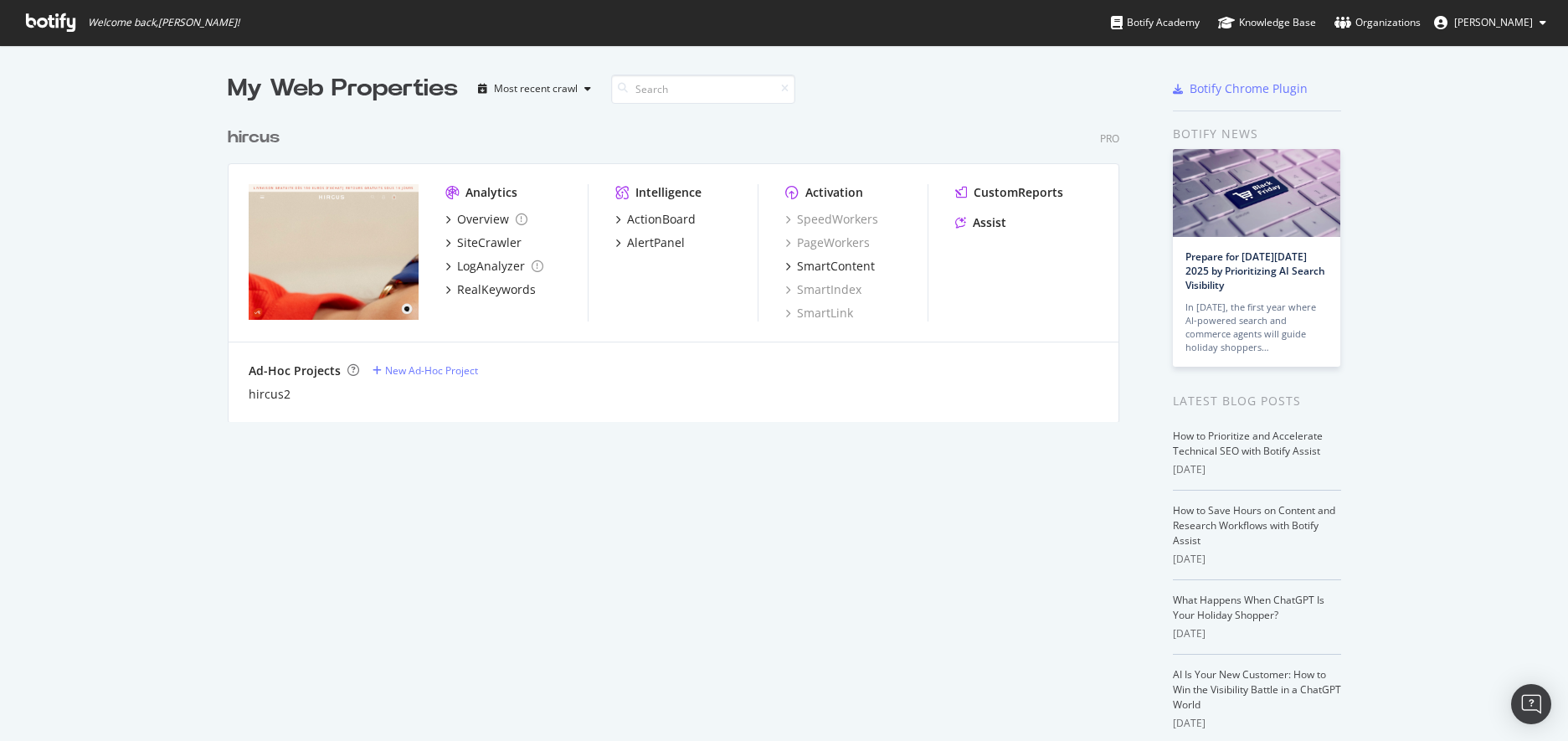
scroll to position [1, 0]
click at [283, 254] on img "grid" at bounding box center [333, 251] width 170 height 136
click at [353, 260] on img "grid" at bounding box center [333, 251] width 170 height 136
click at [487, 210] on div "Overview" at bounding box center [482, 218] width 52 height 17
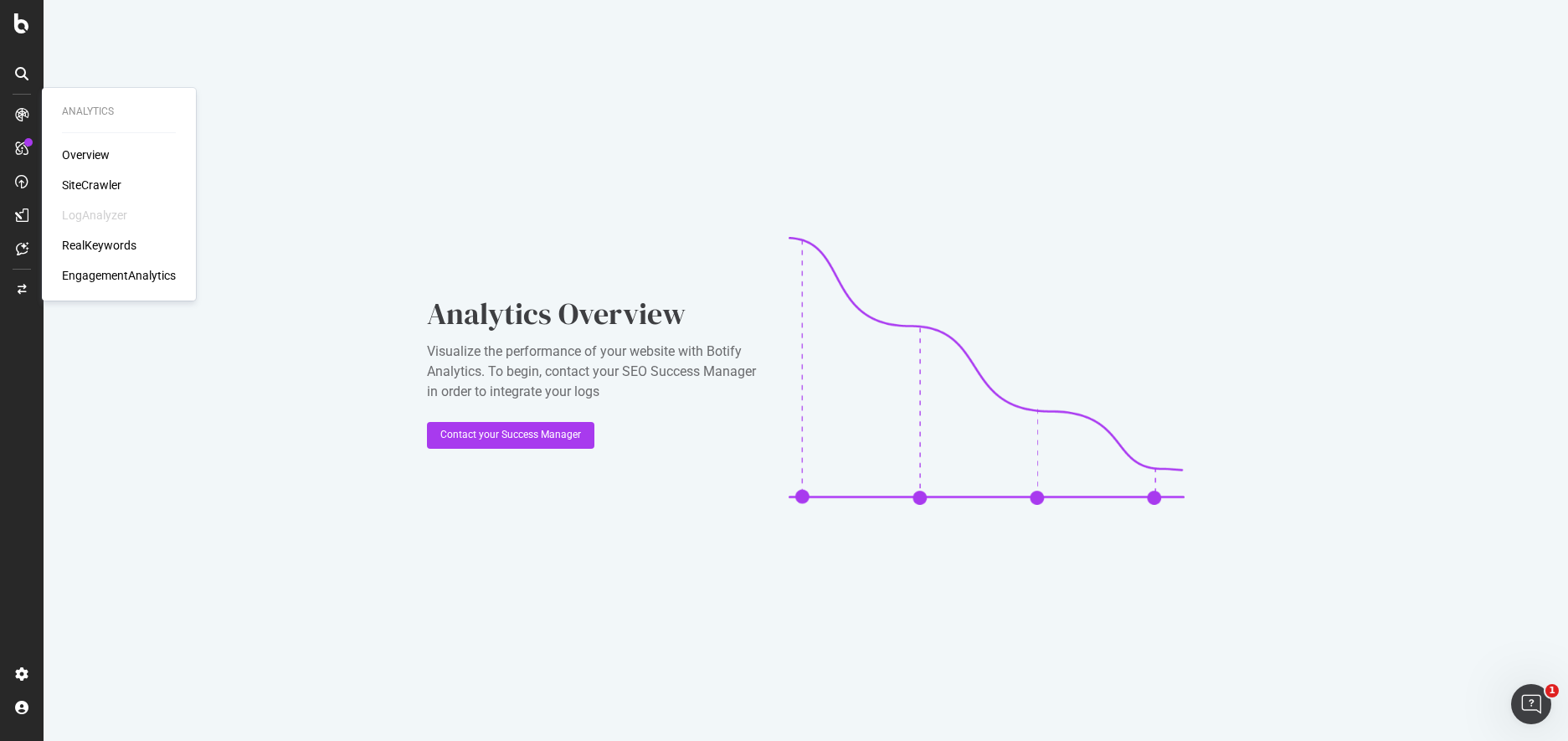
click at [77, 154] on div "Overview" at bounding box center [86, 154] width 48 height 17
click at [67, 186] on div "ActionBoard" at bounding box center [95, 188] width 66 height 17
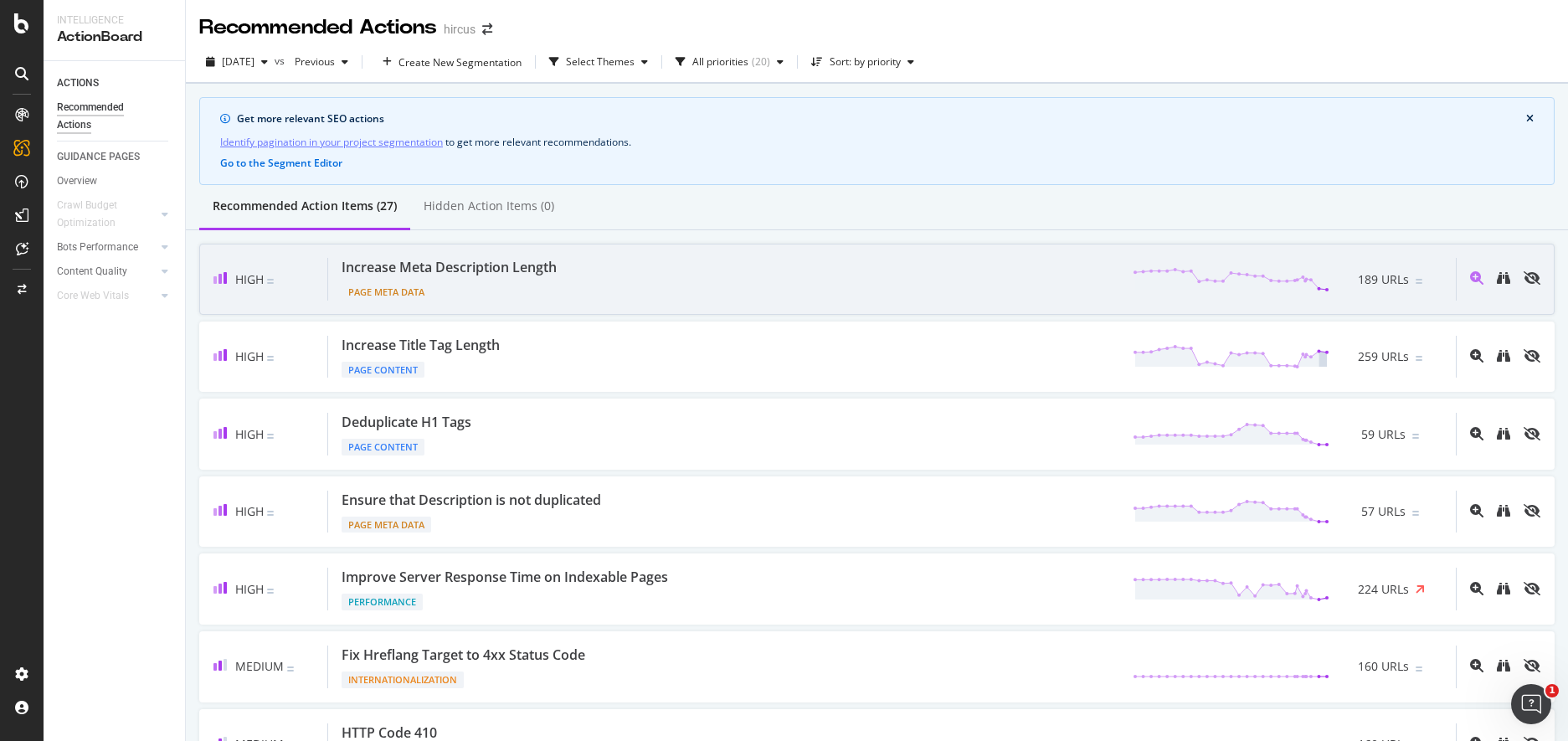
scroll to position [53, 0]
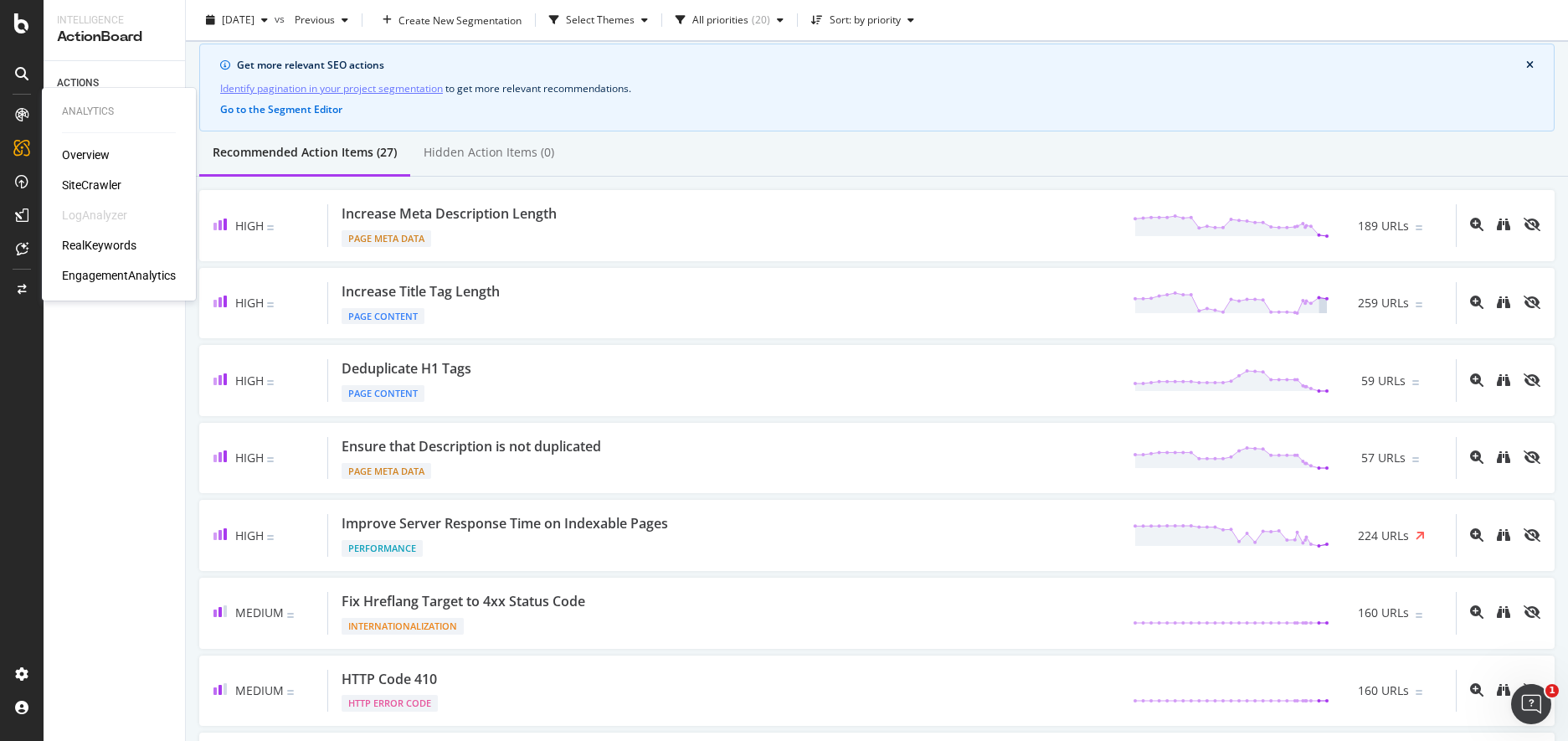
drag, startPoint x: 71, startPoint y: 142, endPoint x: 79, endPoint y: 149, distance: 10.6
click at [71, 142] on div "Analytics Overview SiteCrawler LogAnalyzer RealKeywords EngagementAnalytics" at bounding box center [119, 194] width 141 height 206
click at [79, 149] on div "Overview" at bounding box center [86, 154] width 48 height 17
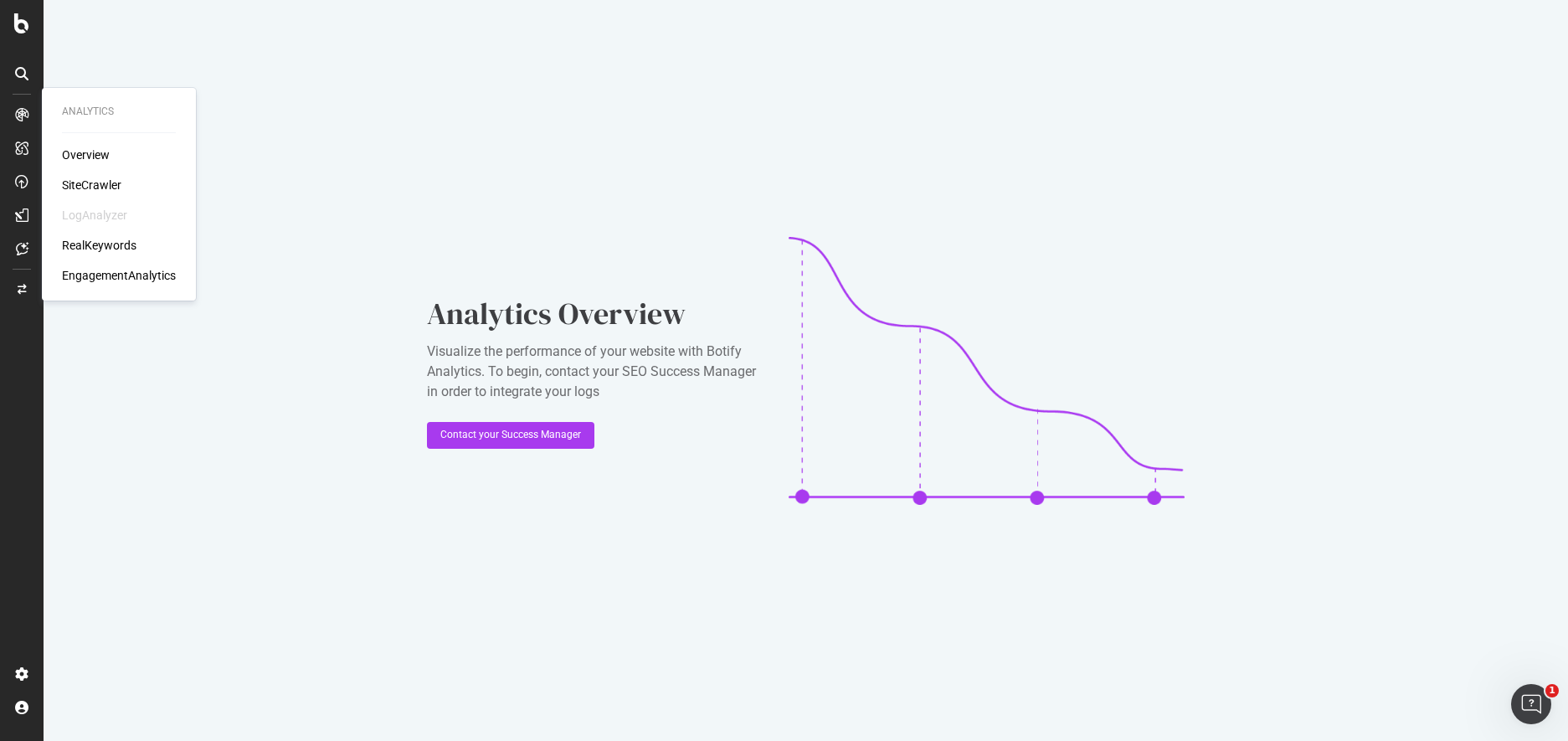
click at [97, 187] on div "SiteCrawler" at bounding box center [91, 184] width 59 height 17
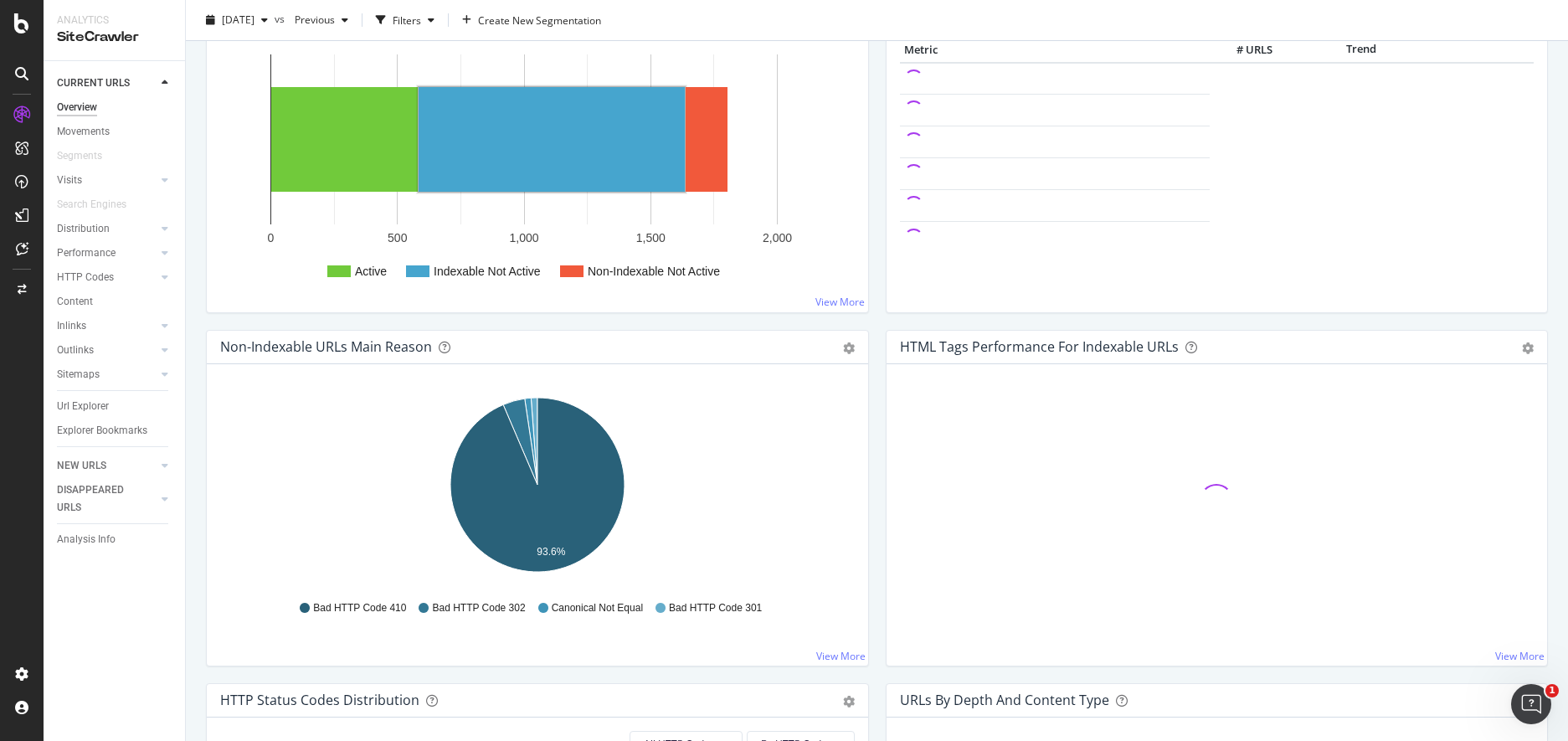
scroll to position [277, 0]
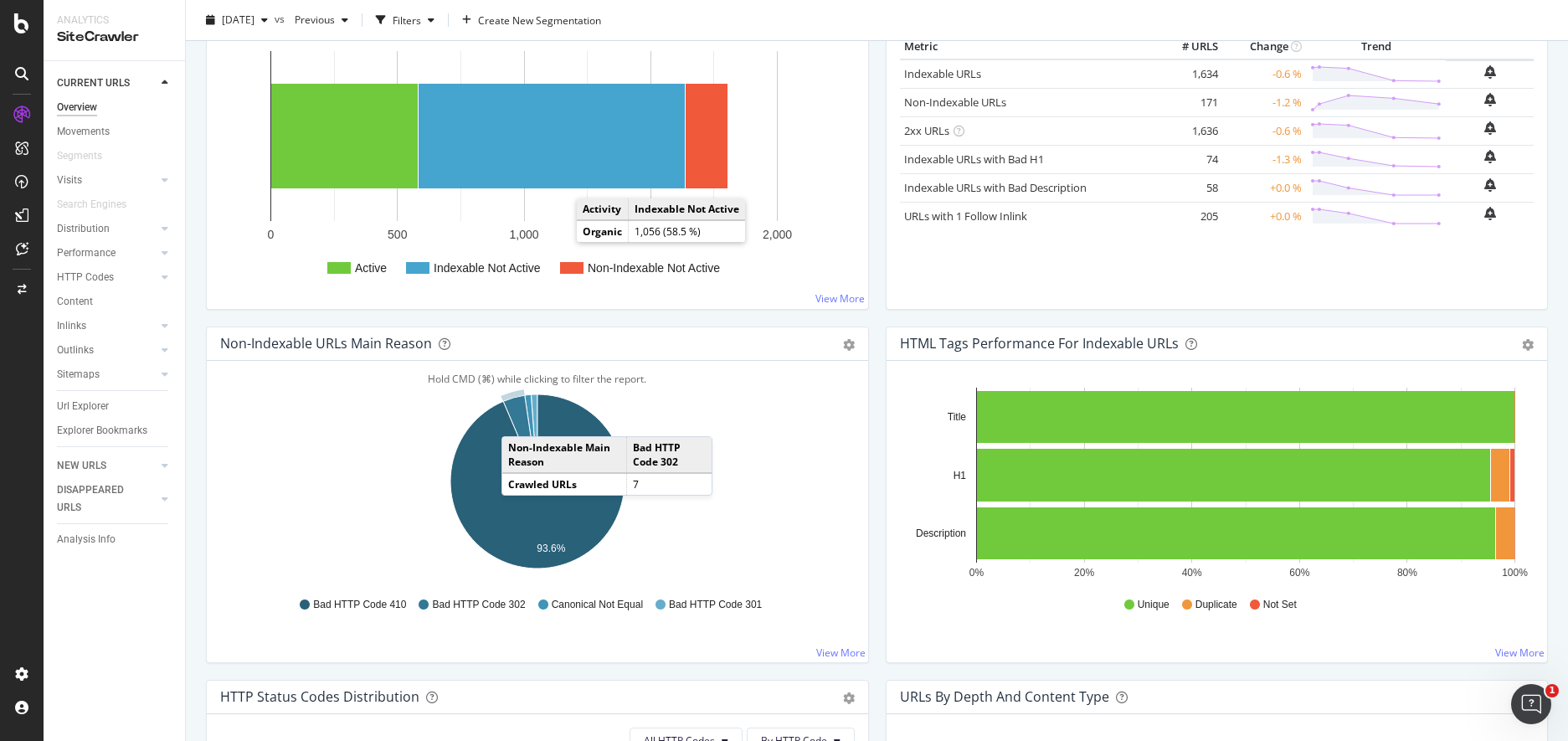
click at [518, 419] on icon "A chart." at bounding box center [520, 438] width 35 height 86
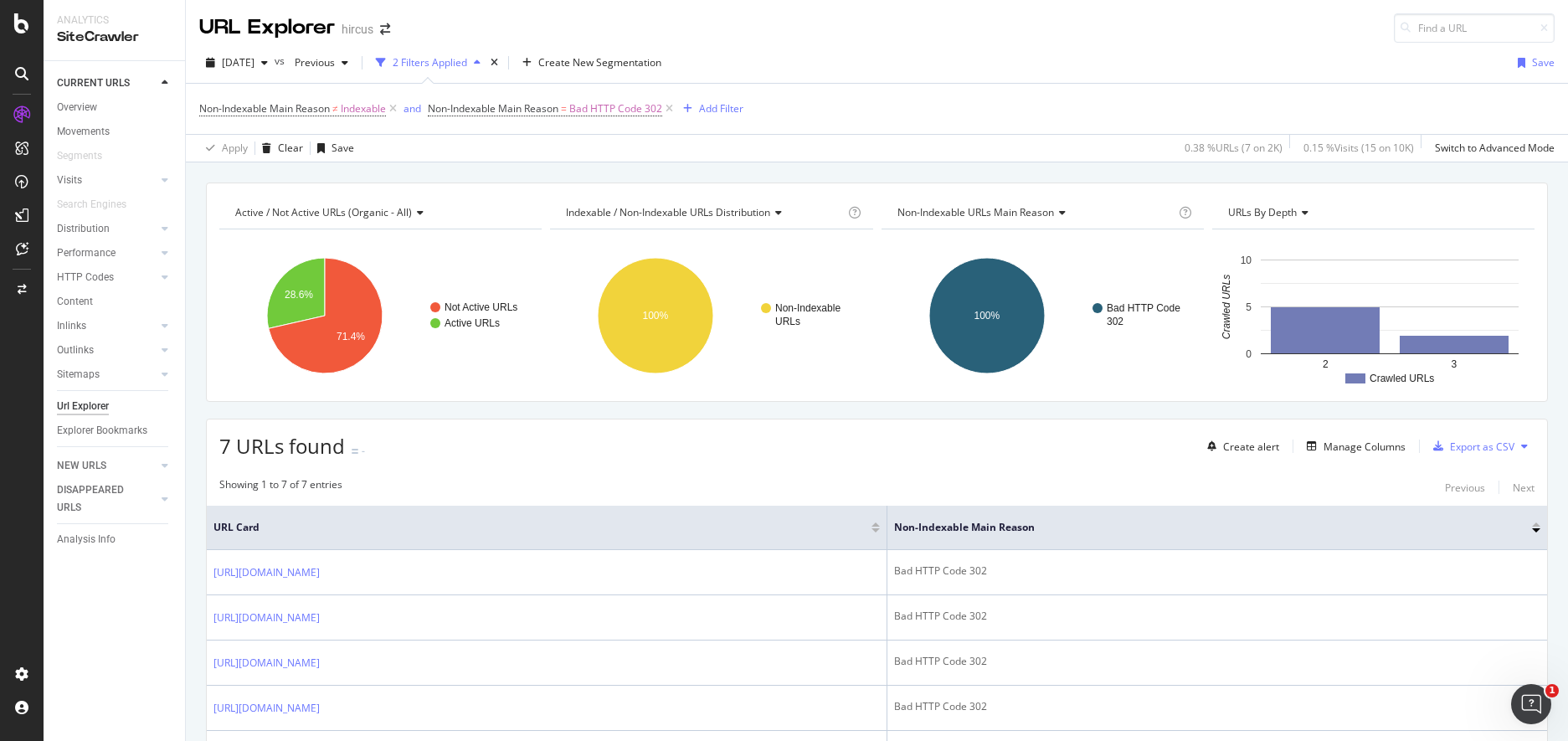
scroll to position [222, 0]
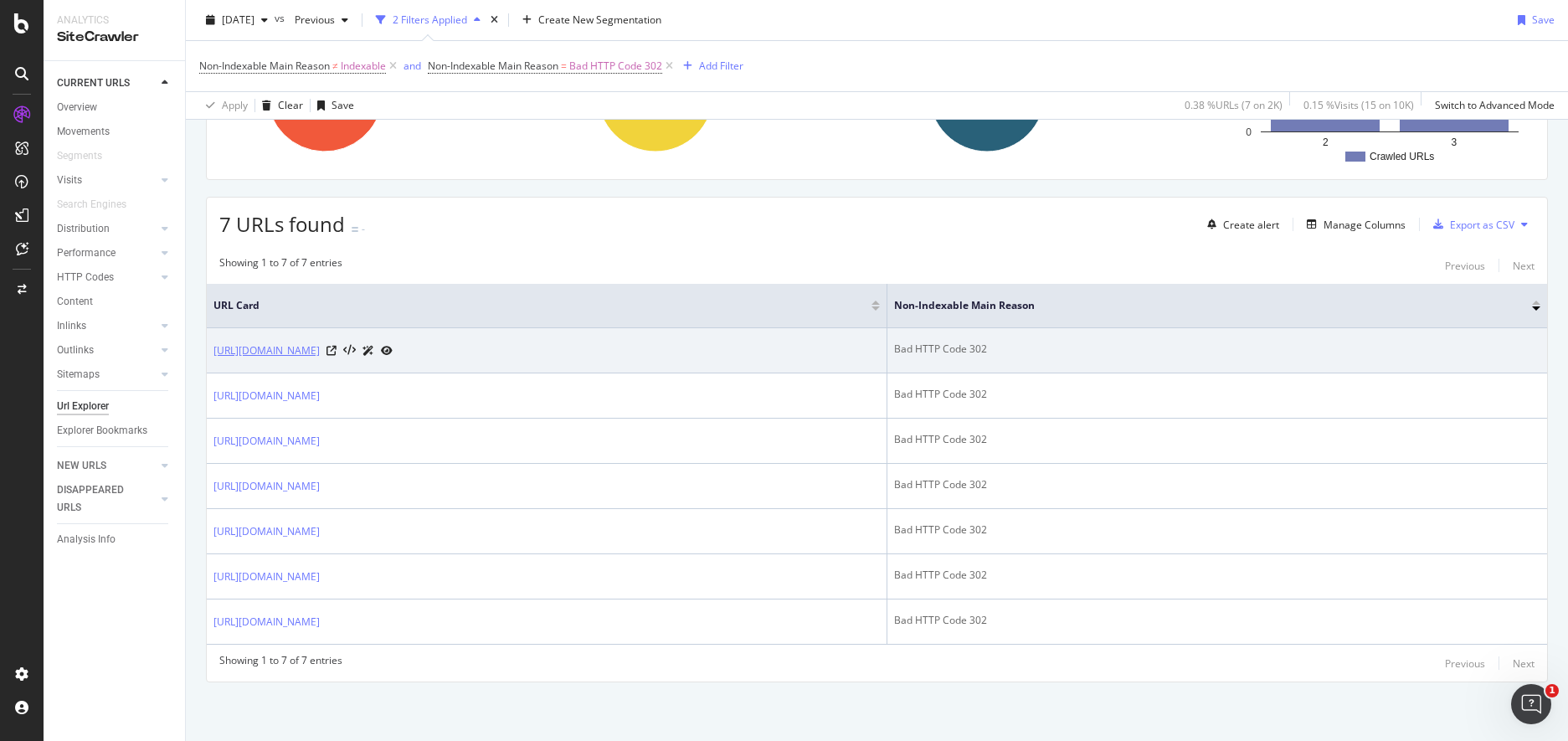
click at [320, 347] on link "[URL][DOMAIN_NAME]" at bounding box center [267, 350] width 106 height 17
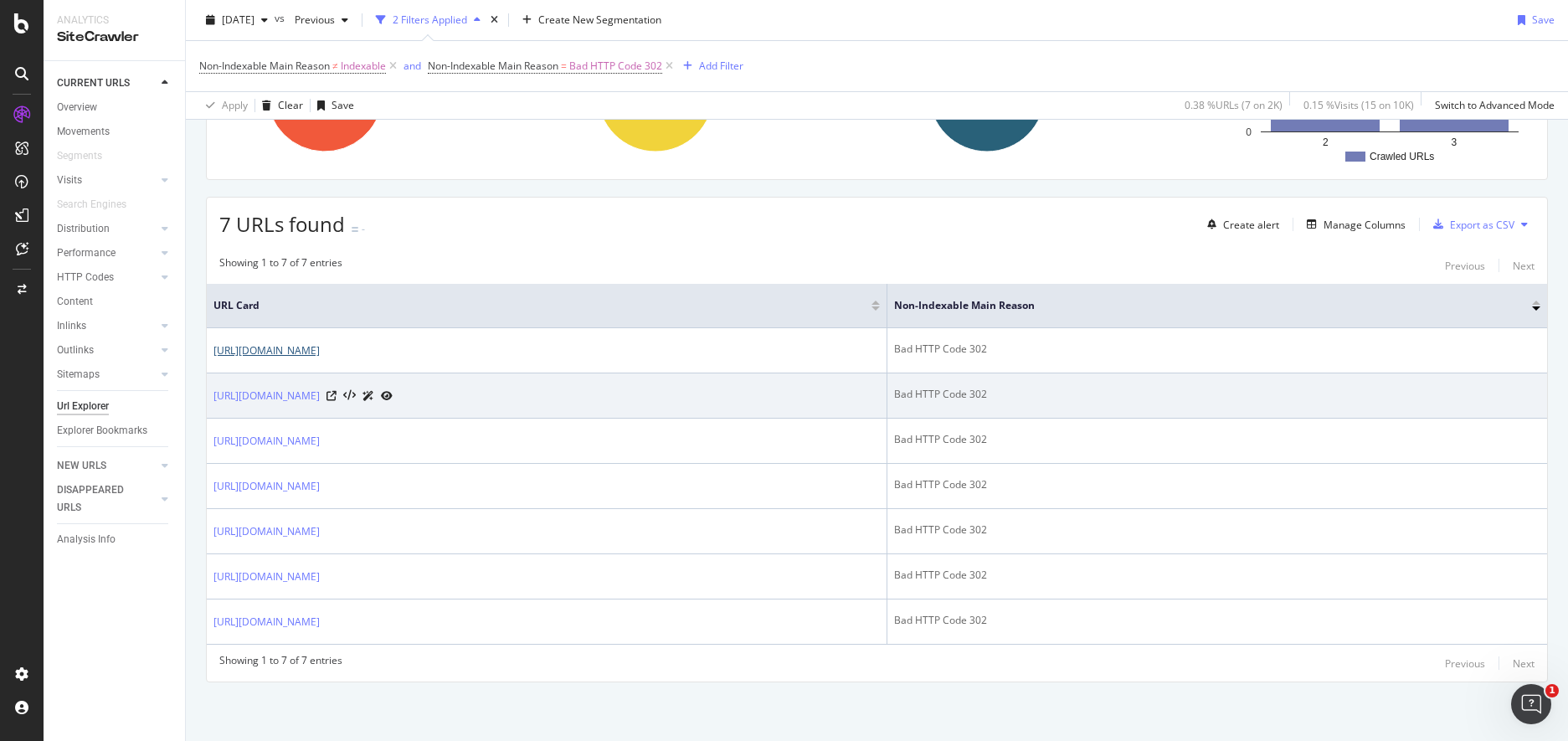
scroll to position [215, 0]
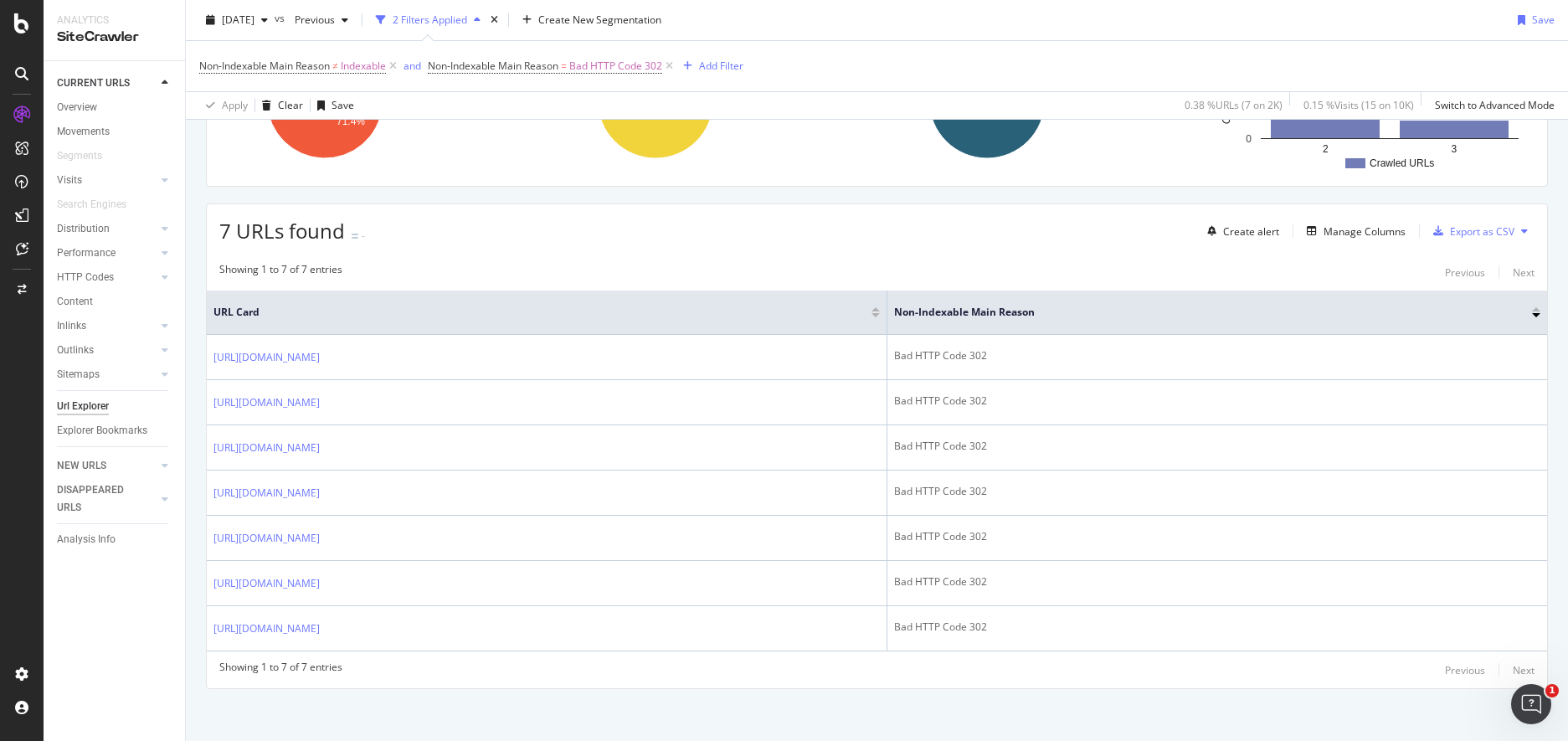
click at [810, 254] on div "Showing 1 to 7 of 7 entries Previous Next URL Card Non-Indexable Main Reason [U…" at bounding box center [877, 471] width 1341 height 434
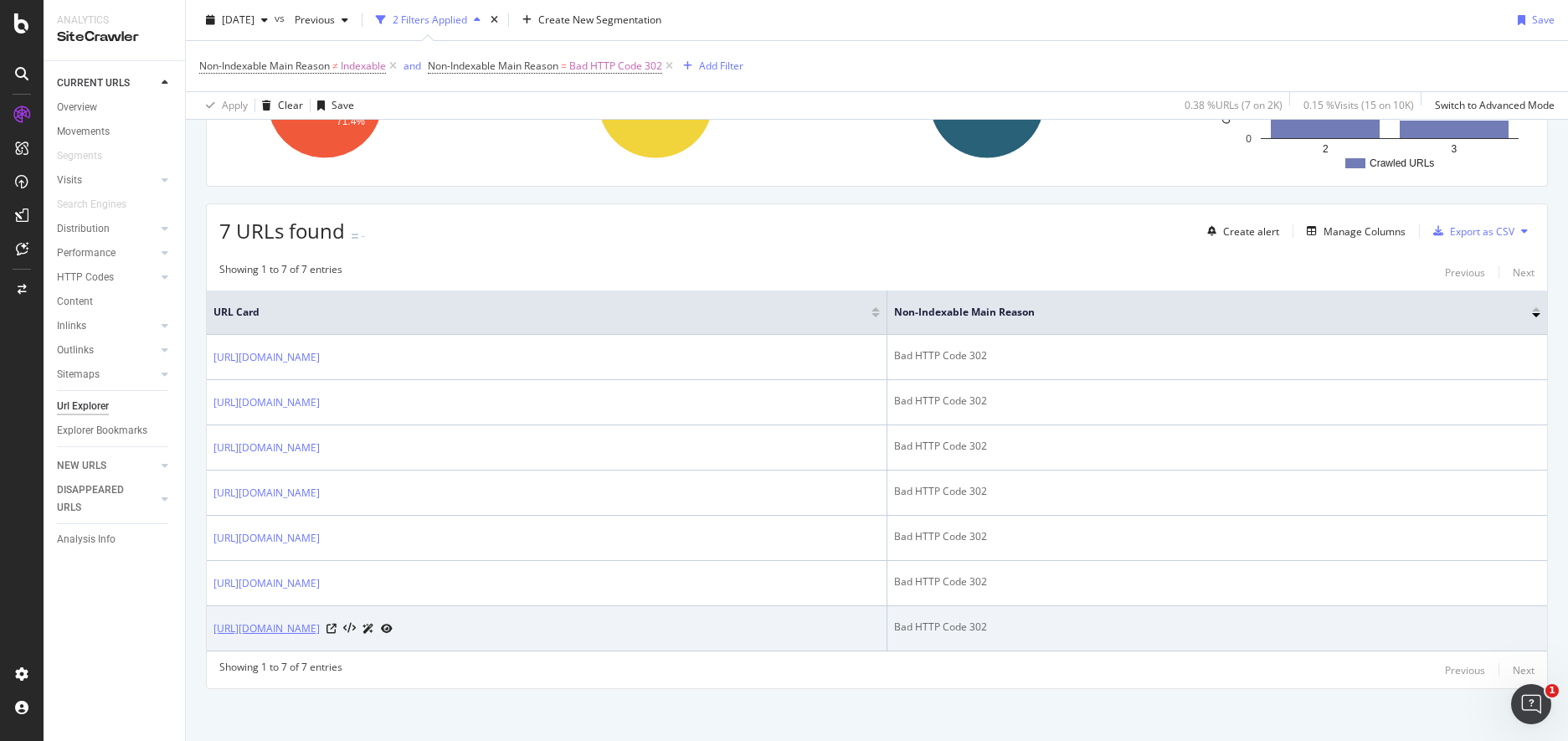
click at [320, 623] on link "[URL][DOMAIN_NAME]" at bounding box center [267, 628] width 106 height 17
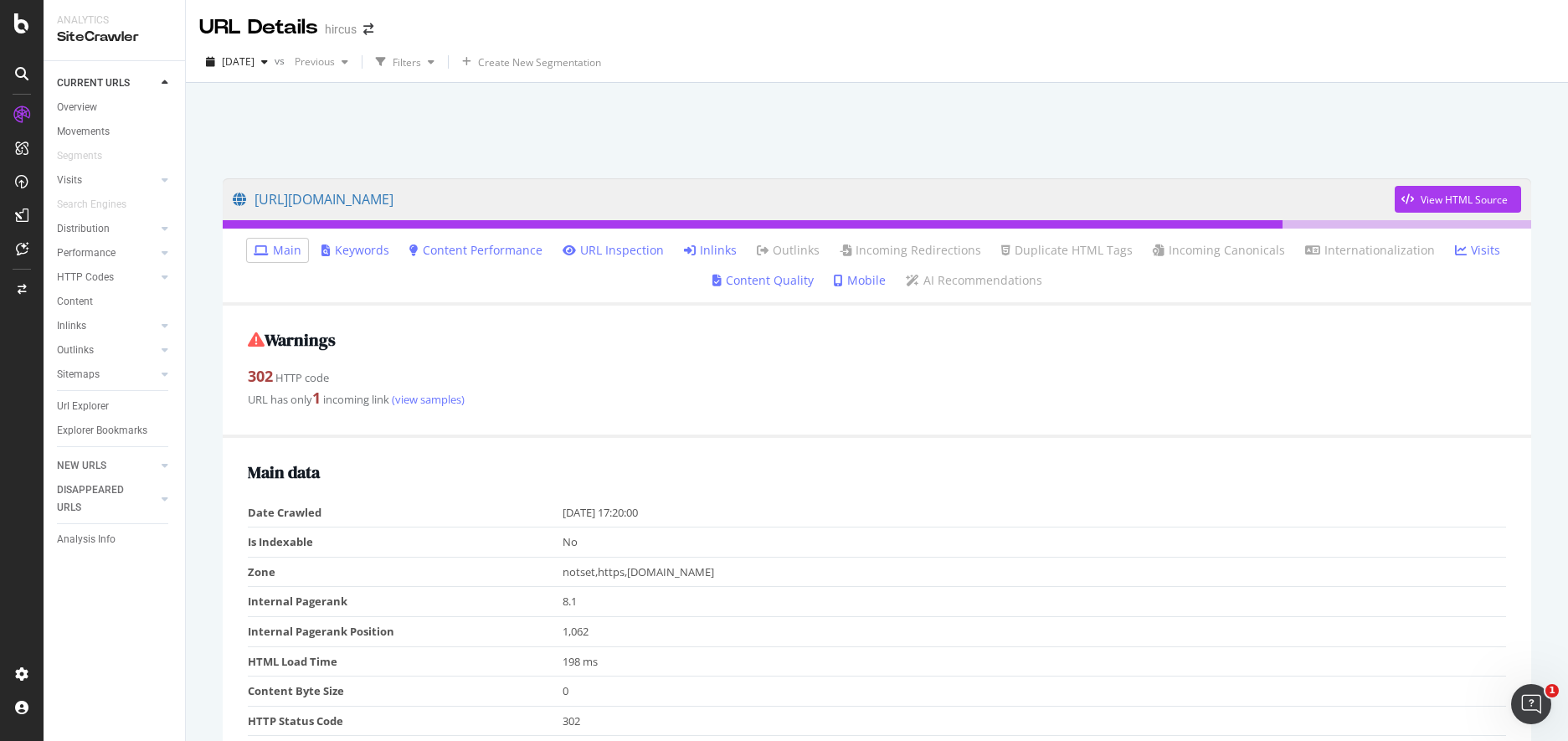
click at [711, 253] on link "Inlinks" at bounding box center [710, 250] width 52 height 17
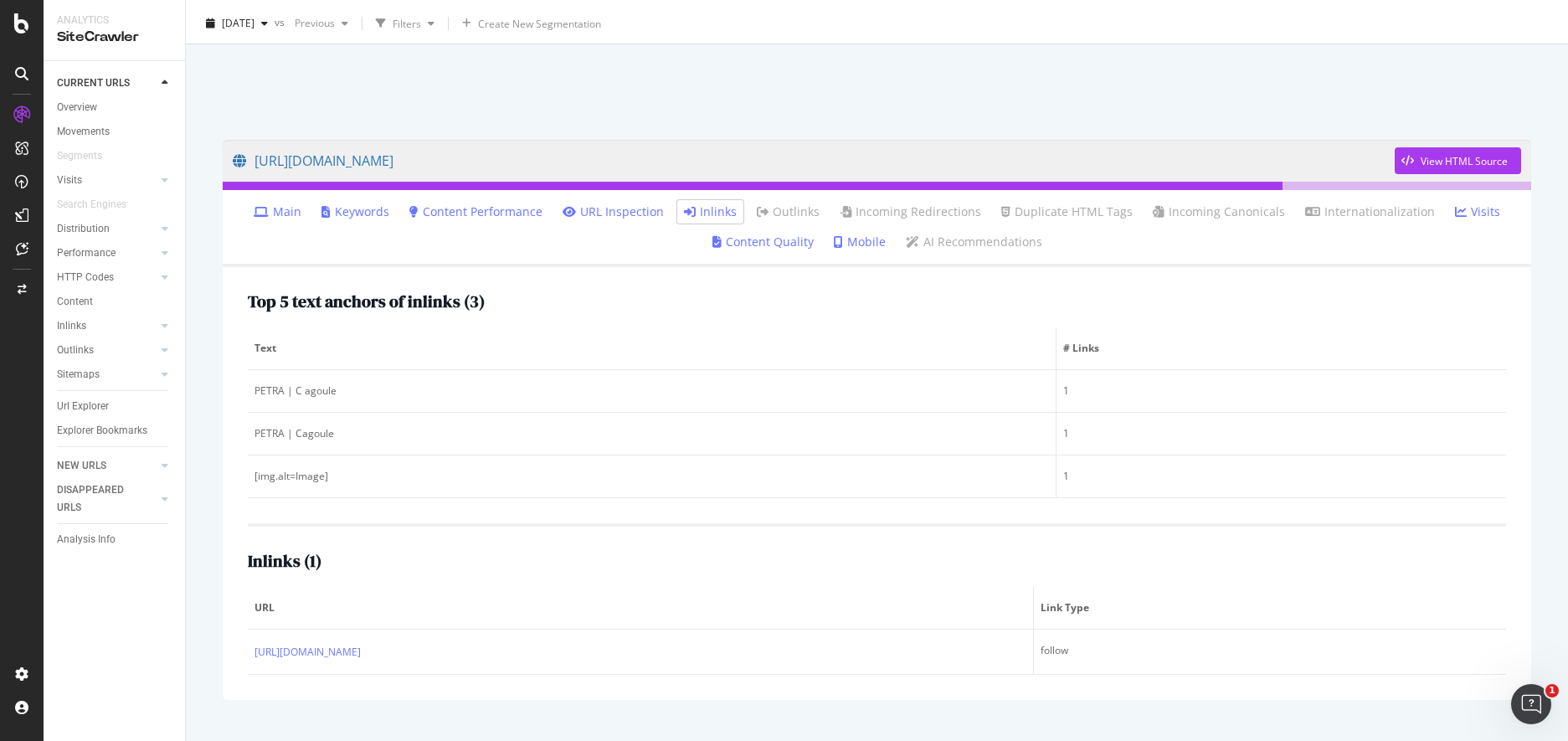
scroll to position [52, 0]
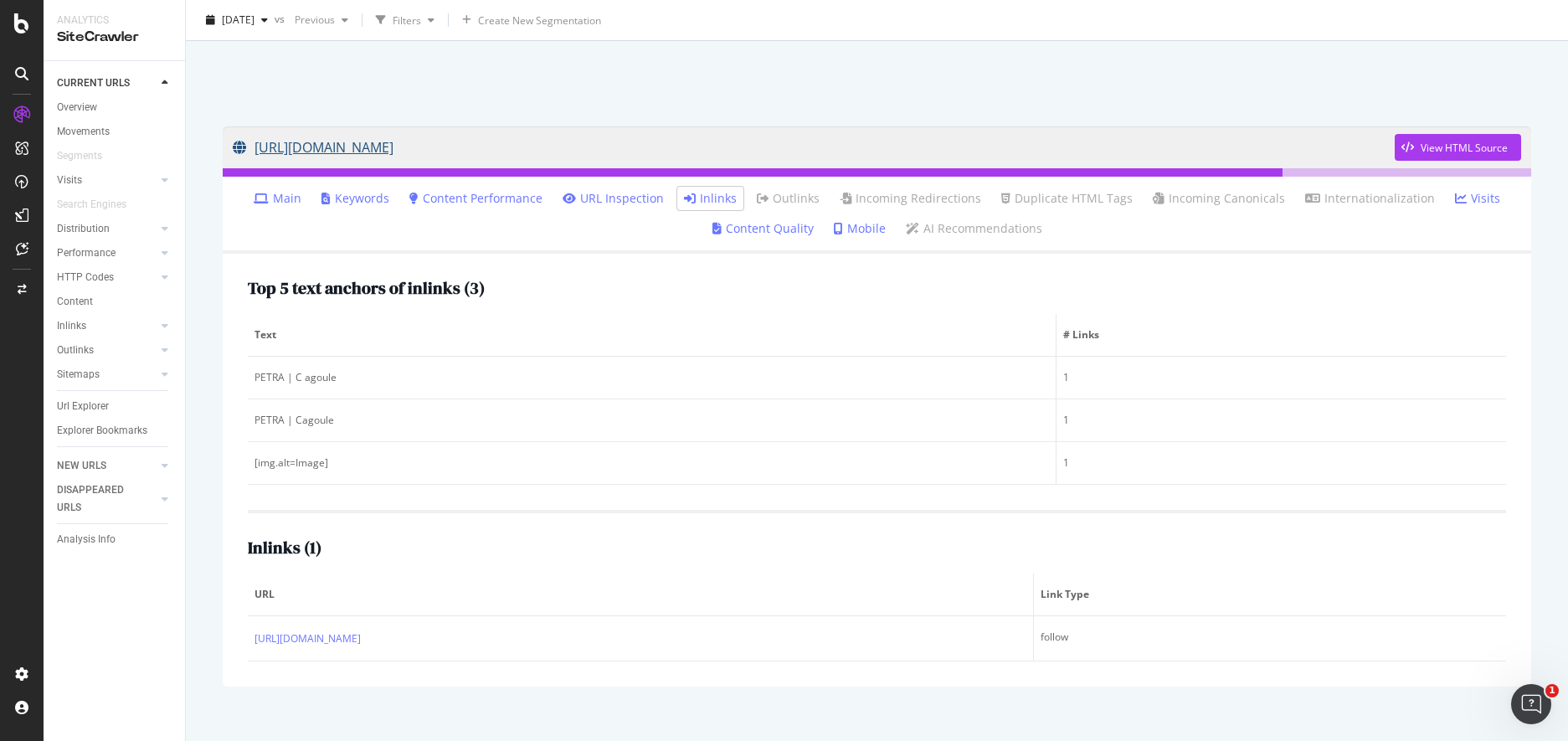
click at [719, 154] on link "[URL][DOMAIN_NAME]" at bounding box center [813, 147] width 1162 height 42
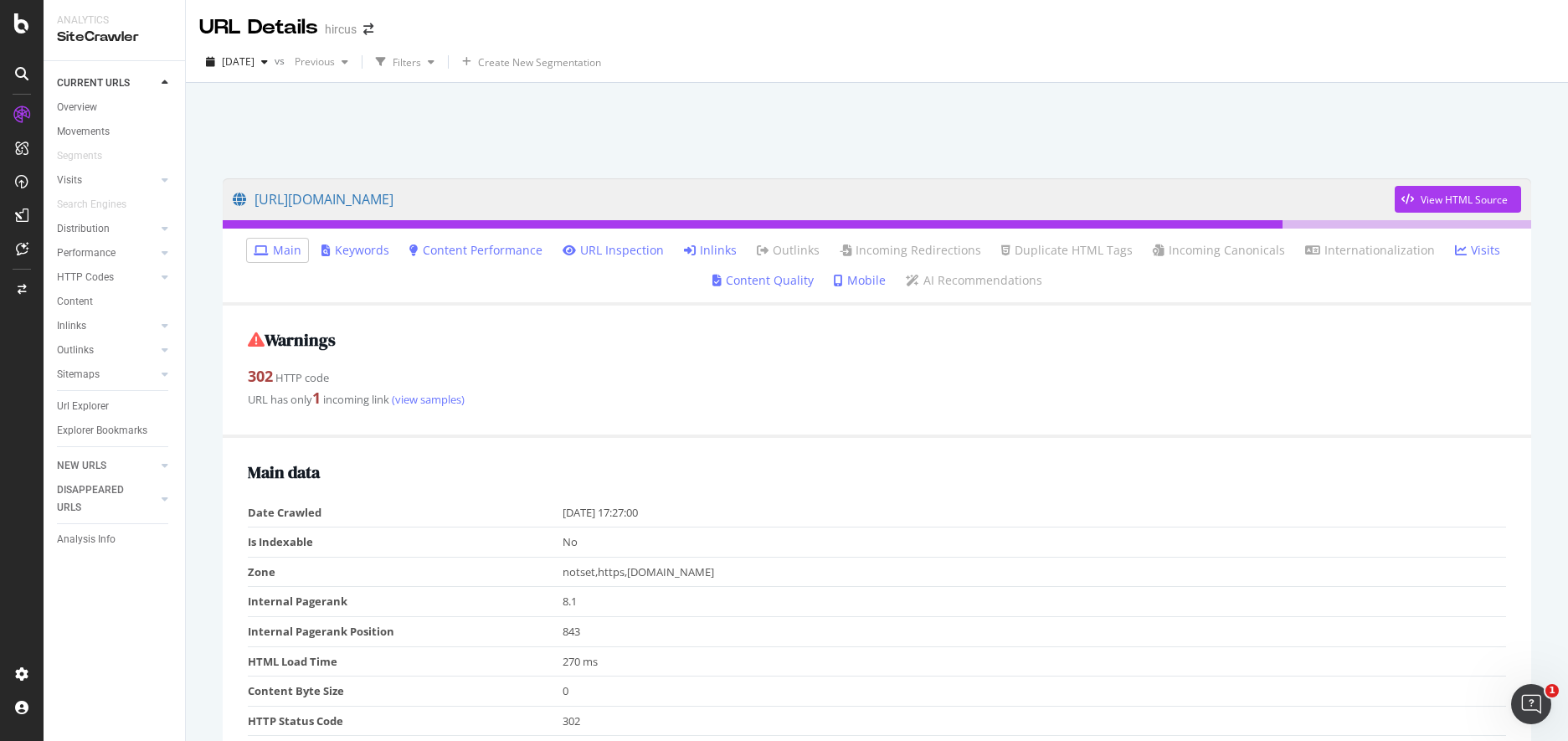
click at [702, 248] on link "Inlinks" at bounding box center [710, 250] width 52 height 17
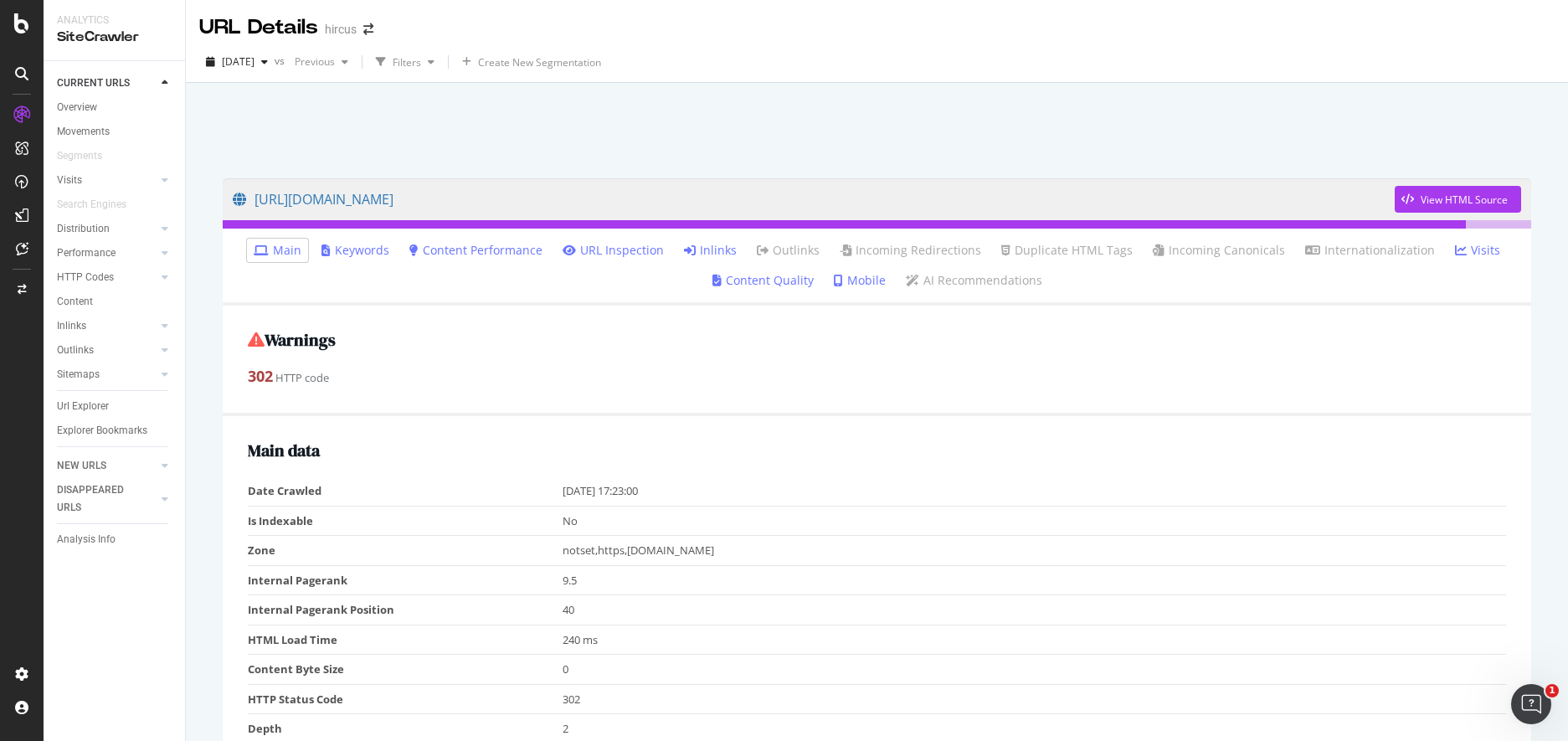
click at [716, 248] on link "Inlinks" at bounding box center [710, 250] width 52 height 17
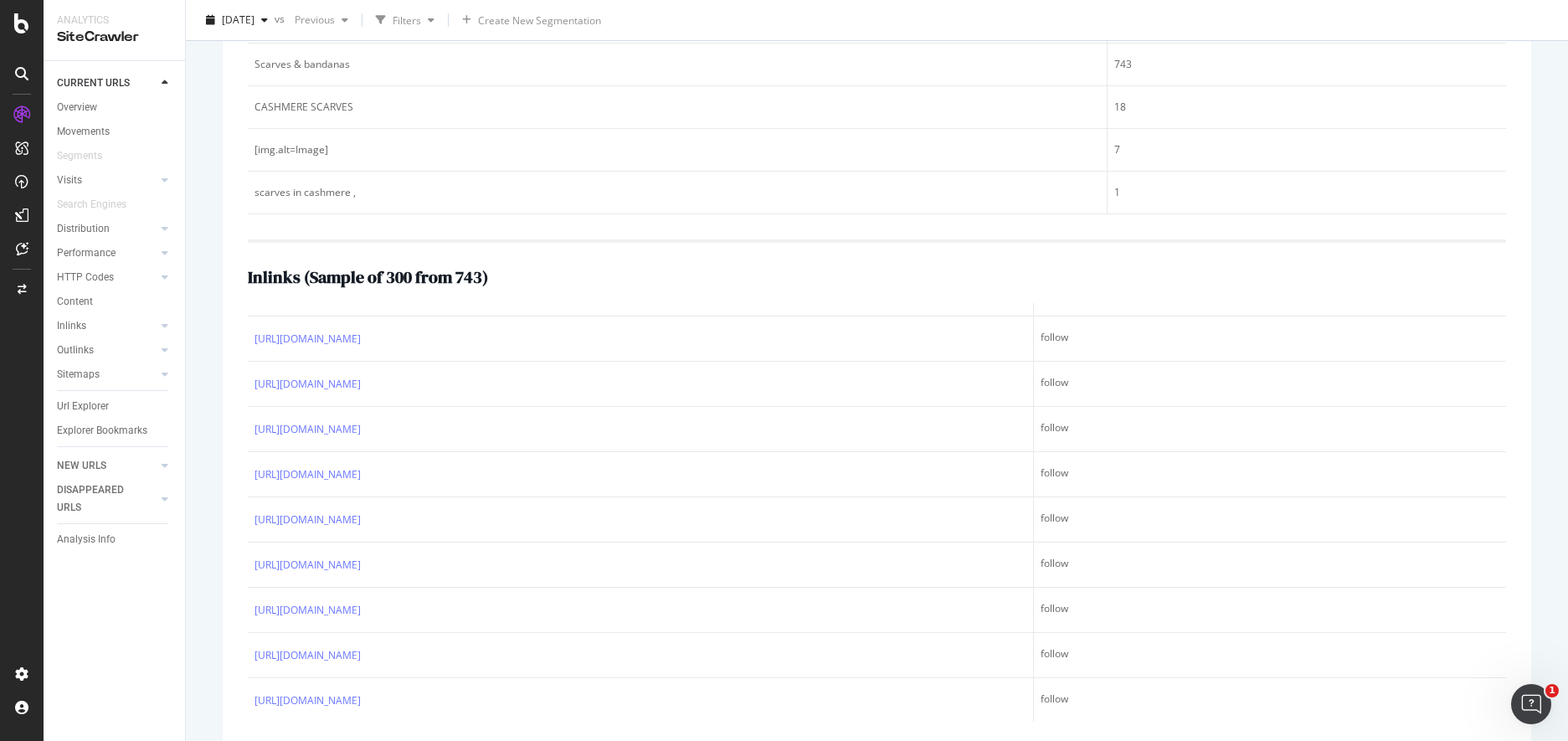
scroll to position [42, 0]
